Goal: Task Accomplishment & Management: Complete application form

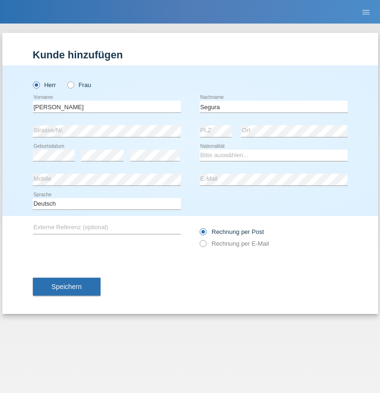
type input "Segura"
select select "DM"
select select "C"
select select "16"
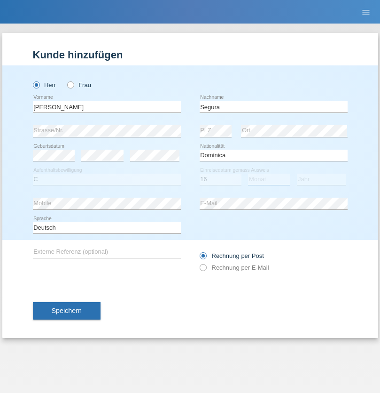
select select "09"
select select "2016"
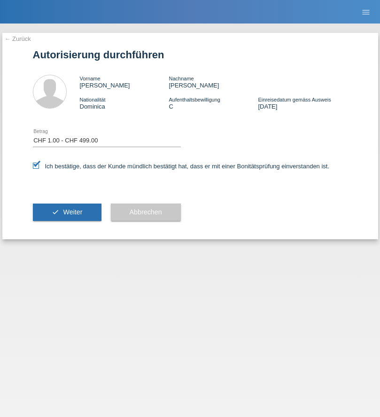
select select "1"
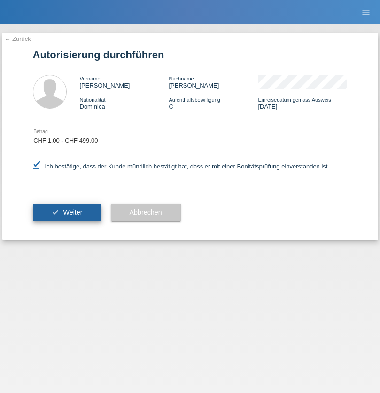
click at [67, 212] on span "Weiter" at bounding box center [72, 212] width 19 height 8
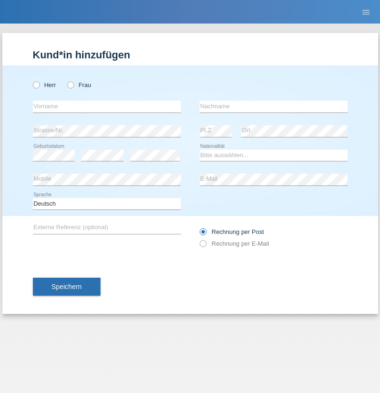
radio input "true"
click at [107, 106] on input "text" at bounding box center [107, 107] width 148 height 12
type input "Dominik"
click at [274, 106] on input "text" at bounding box center [274, 107] width 148 height 12
type input "Bühler"
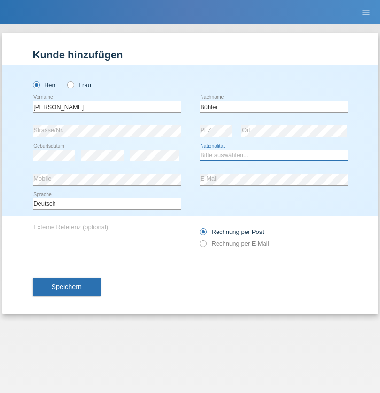
select select "CH"
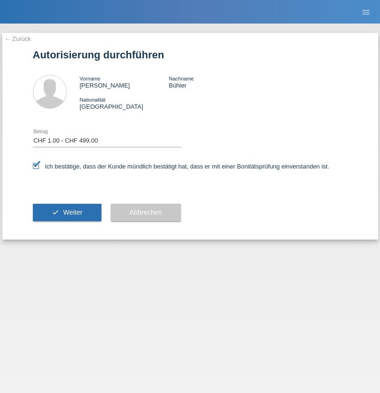
select select "1"
click at [67, 212] on span "Weiter" at bounding box center [72, 212] width 19 height 8
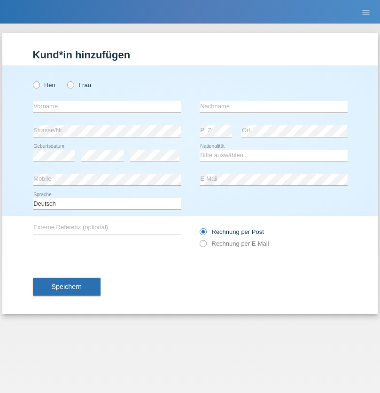
radio input "true"
click at [107, 106] on input "text" at bounding box center [107, 107] width 148 height 12
type input "Clara"
click at [274, 106] on input "text" at bounding box center [274, 107] width 148 height 12
type input "Zila"
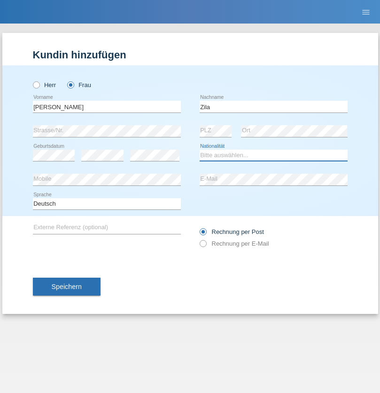
select select "CH"
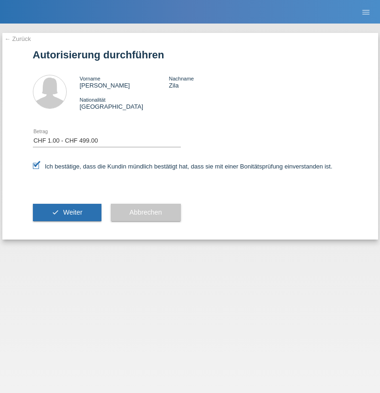
select select "1"
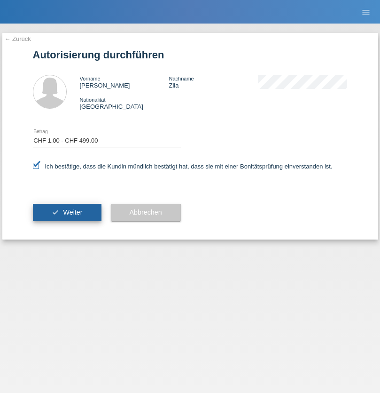
click at [67, 212] on span "Weiter" at bounding box center [72, 212] width 19 height 8
